Goal: Find specific page/section: Find specific page/section

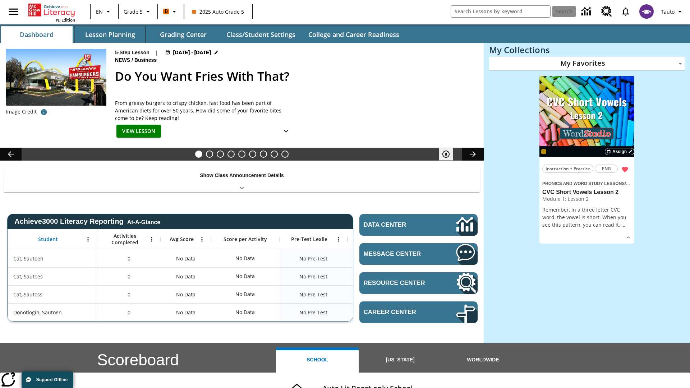
click at [110, 35] on button "Lesson Planning" at bounding box center [110, 34] width 72 height 17
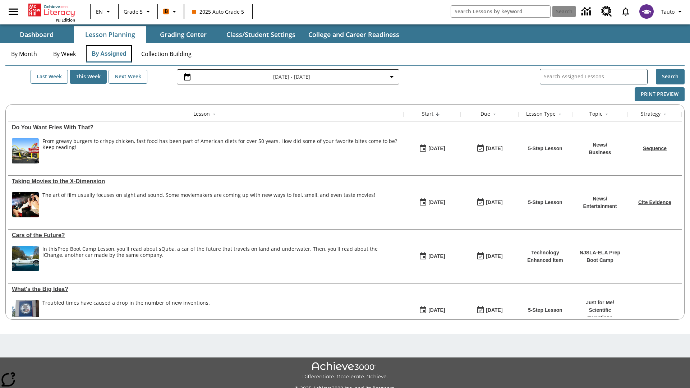
click at [109, 54] on button "By Assigned" at bounding box center [109, 53] width 46 height 17
type input "CVC Short Vowels Lesson 2"
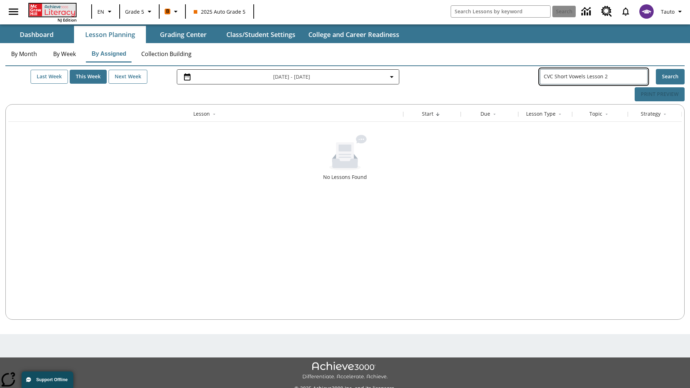
click at [52, 10] on icon "Home" at bounding box center [53, 10] width 48 height 13
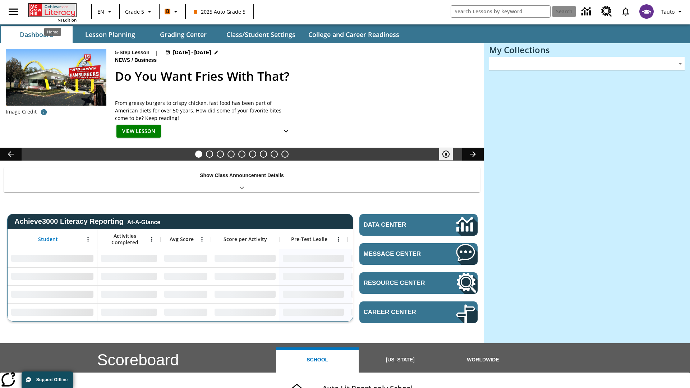
type input "-1"
